Goal: Transaction & Acquisition: Book appointment/travel/reservation

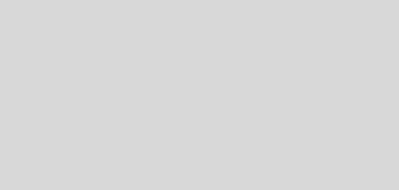
select select "es"
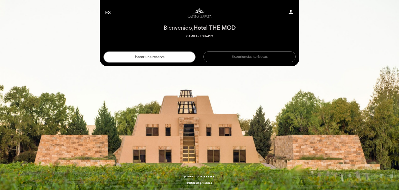
click at [176, 54] on button "Hacer una reserva" at bounding box center [149, 56] width 92 height 11
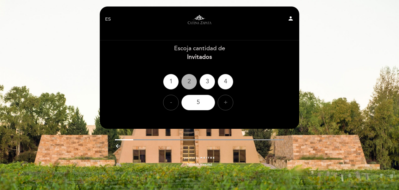
click at [188, 83] on div "2" at bounding box center [189, 82] width 16 height 16
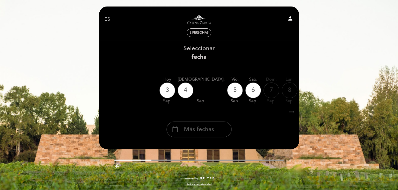
click at [194, 129] on span "Más fechas" at bounding box center [199, 129] width 30 height 9
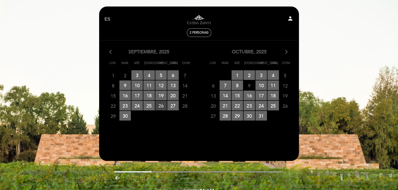
click at [159, 106] on span "26 RESERVAS DISPONIBLES" at bounding box center [160, 106] width 11 height 10
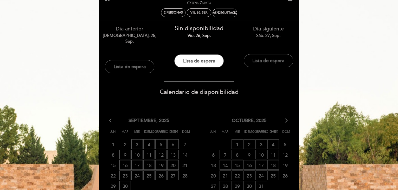
scroll to position [52, 0]
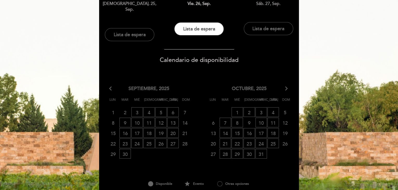
click at [285, 85] on icon "arrow_forward_ios" at bounding box center [286, 88] width 5 height 7
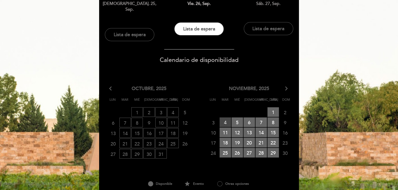
click at [224, 117] on span "4 RESERVAS DISPONIBLES" at bounding box center [224, 122] width 11 height 10
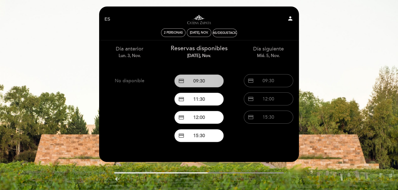
click at [198, 80] on button "credit_card 09:30" at bounding box center [198, 80] width 49 height 13
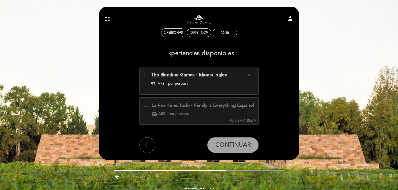
click at [191, 109] on div "La Familia es Todo - Family is Everything Español" at bounding box center [202, 105] width 102 height 7
click at [203, 31] on div "[DATE], nov." at bounding box center [199, 33] width 18 height 4
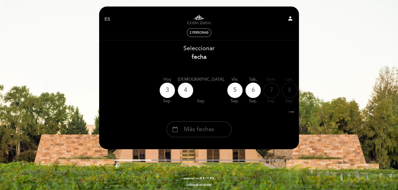
click at [203, 127] on span "Más fechas" at bounding box center [199, 129] width 30 height 9
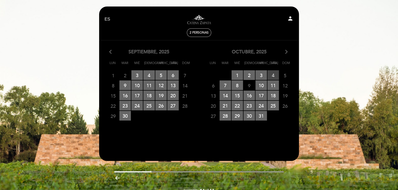
click at [274, 75] on span "4 RESERVAS DISPONIBLES" at bounding box center [272, 75] width 11 height 10
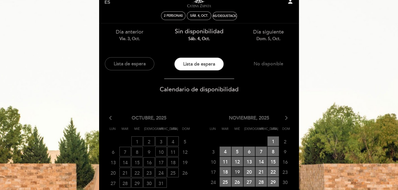
scroll to position [26, 0]
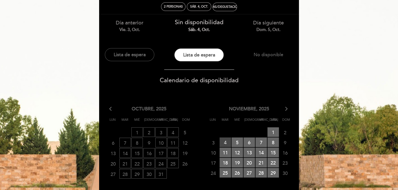
click at [227, 145] on span "4 RESERVAS DISPONIBLES" at bounding box center [224, 142] width 11 height 10
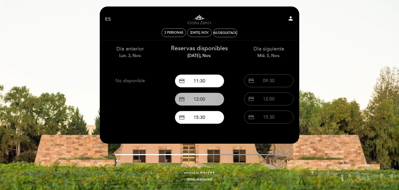
click at [196, 101] on button "credit_card 12:00" at bounding box center [199, 98] width 49 height 13
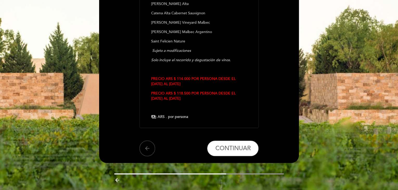
scroll to position [130, 0]
